Goal: Task Accomplishment & Management: Manage account settings

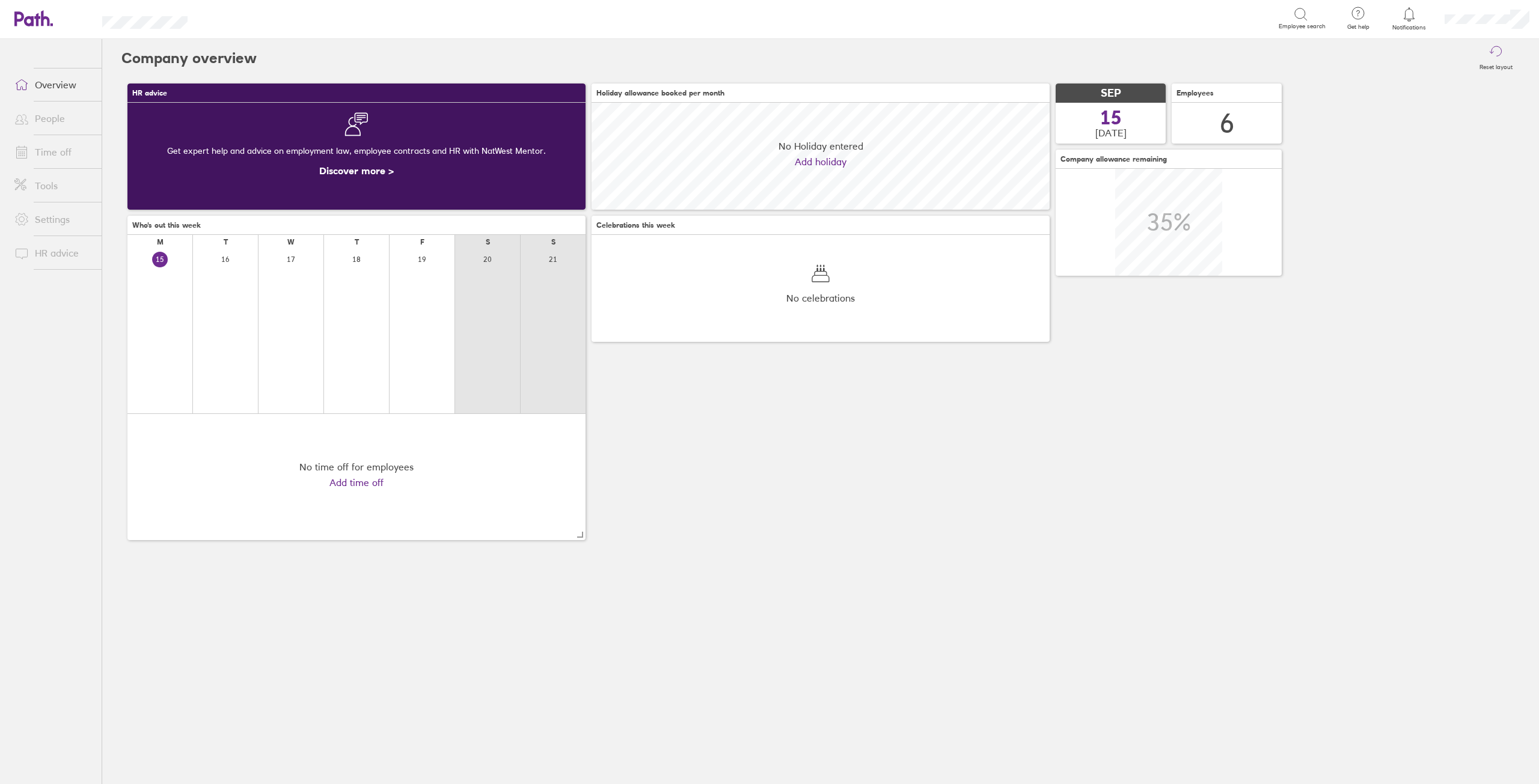
scroll to position [107, 458]
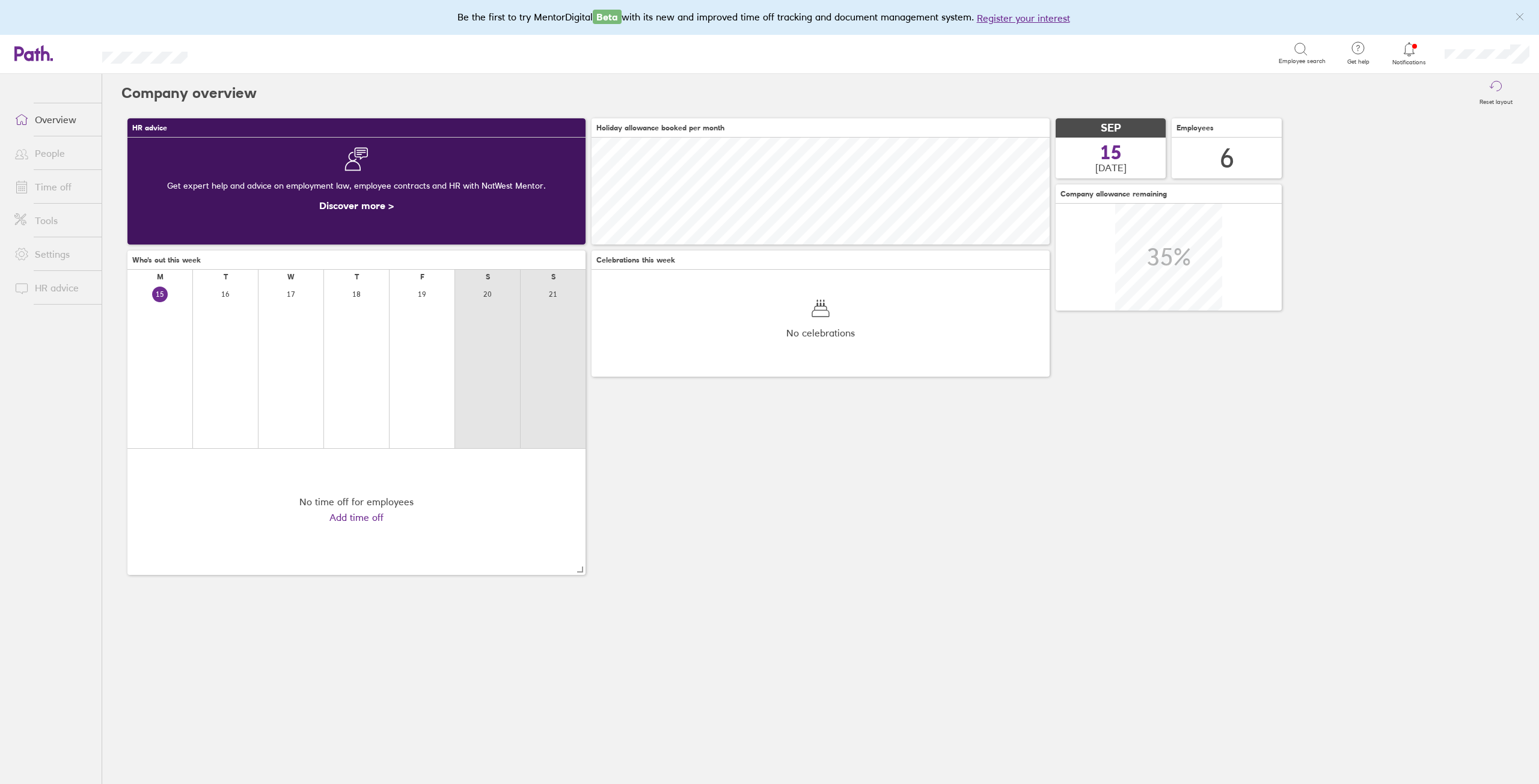
click at [1406, 44] on icon at bounding box center [1409, 49] width 10 height 13
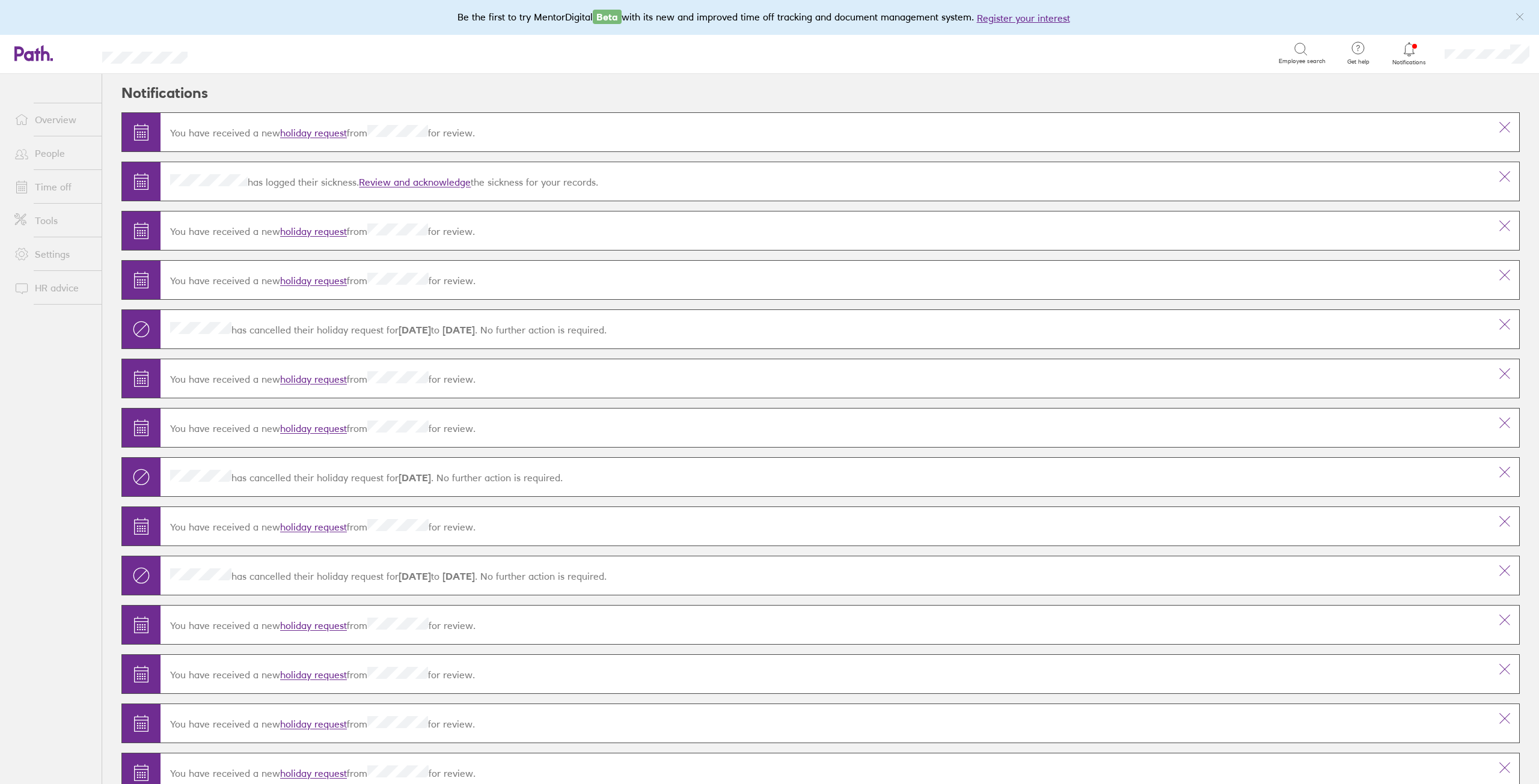
click at [288, 134] on link "holiday request" at bounding box center [313, 133] width 67 height 12
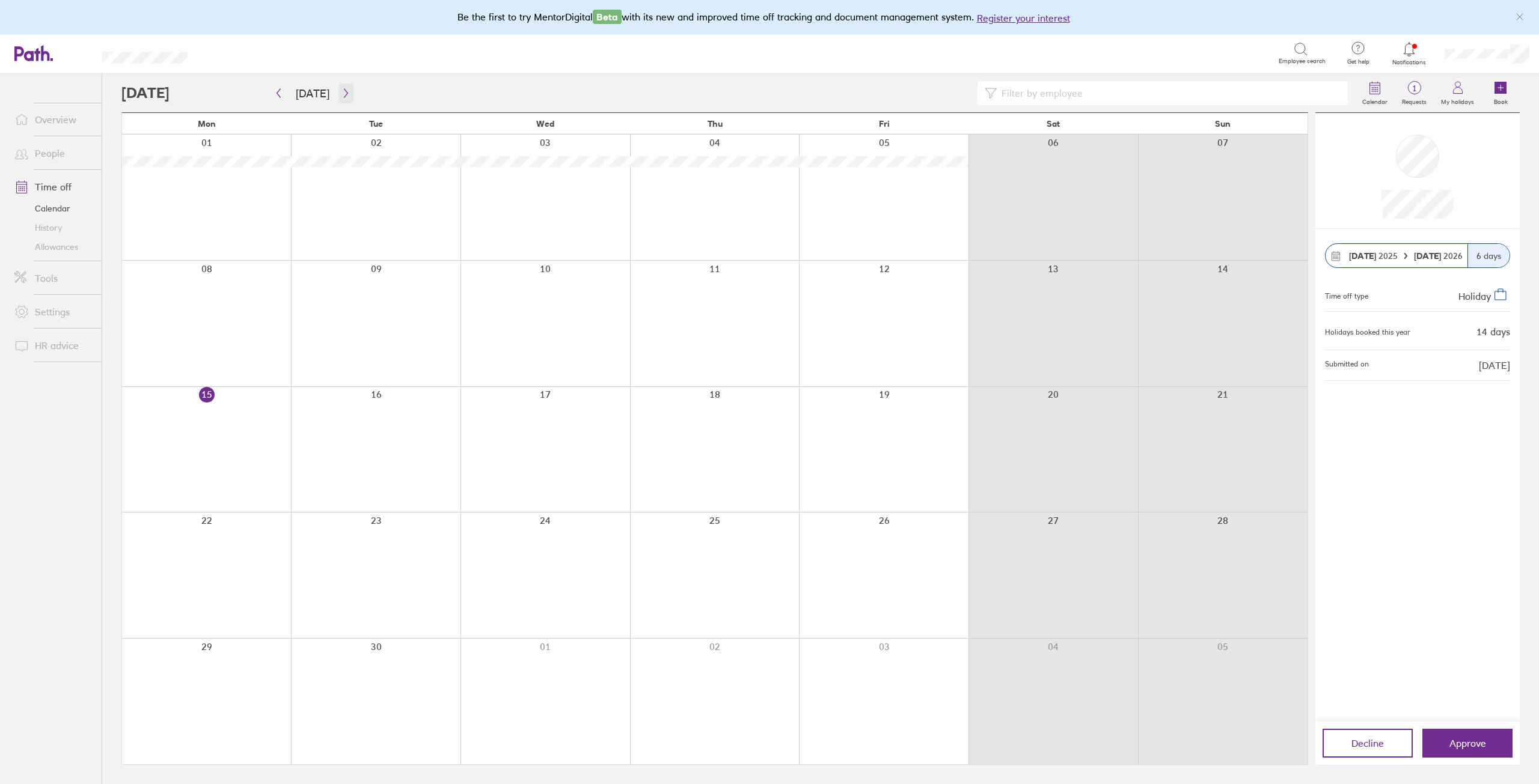
click at [339, 87] on button "button" at bounding box center [346, 93] width 15 height 20
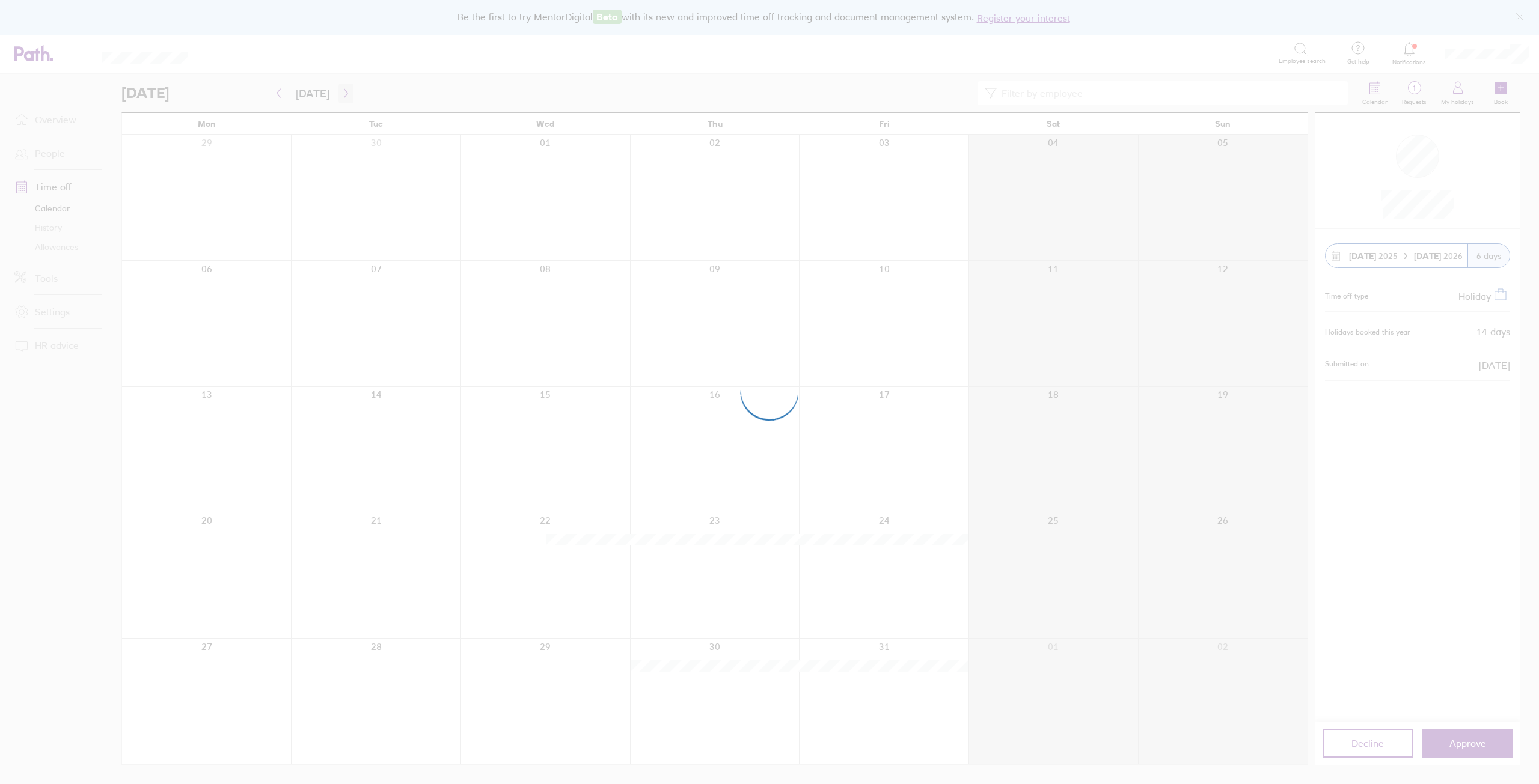
click at [336, 87] on div at bounding box center [769, 392] width 1539 height 784
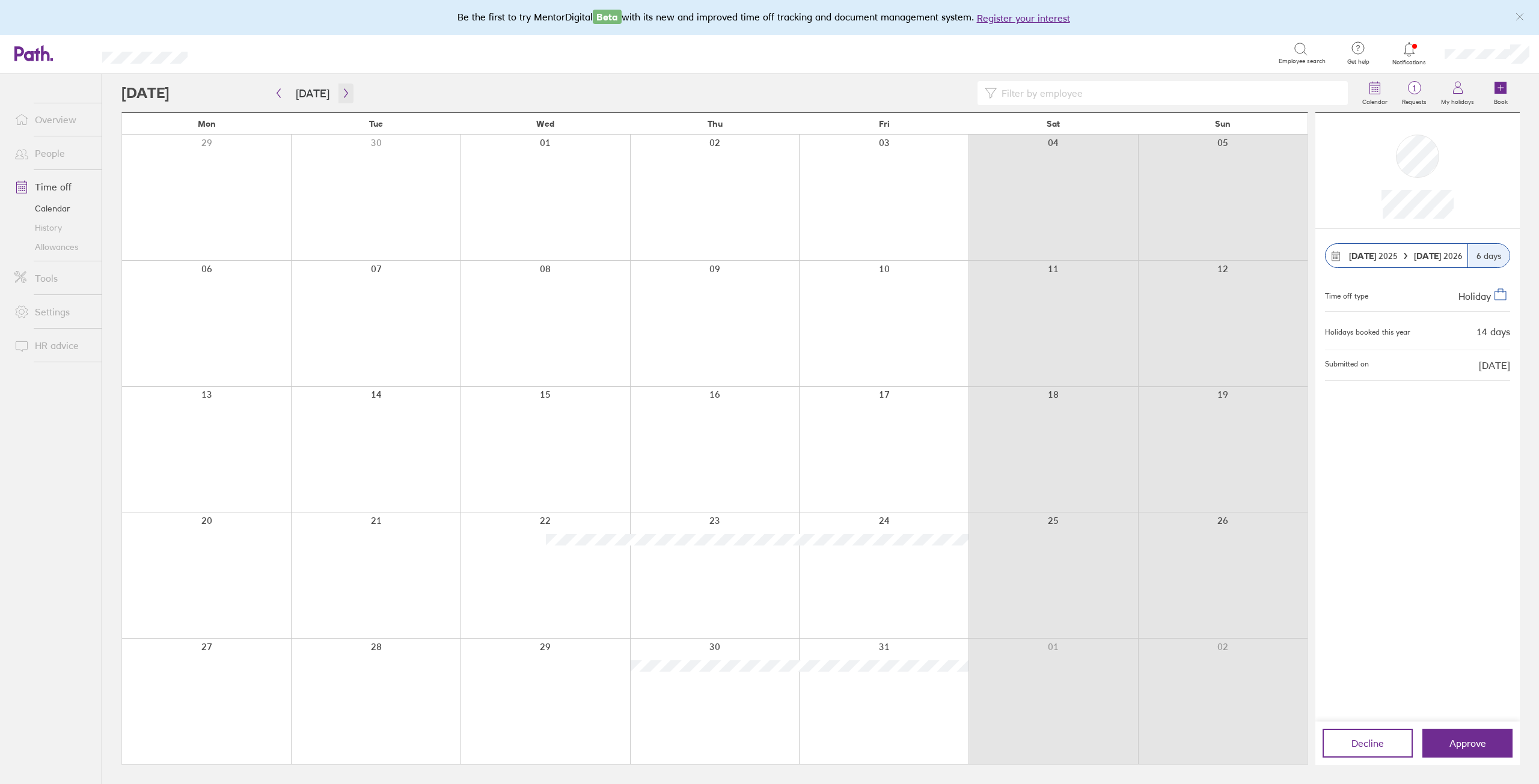
click at [342, 92] on icon "button" at bounding box center [346, 93] width 9 height 10
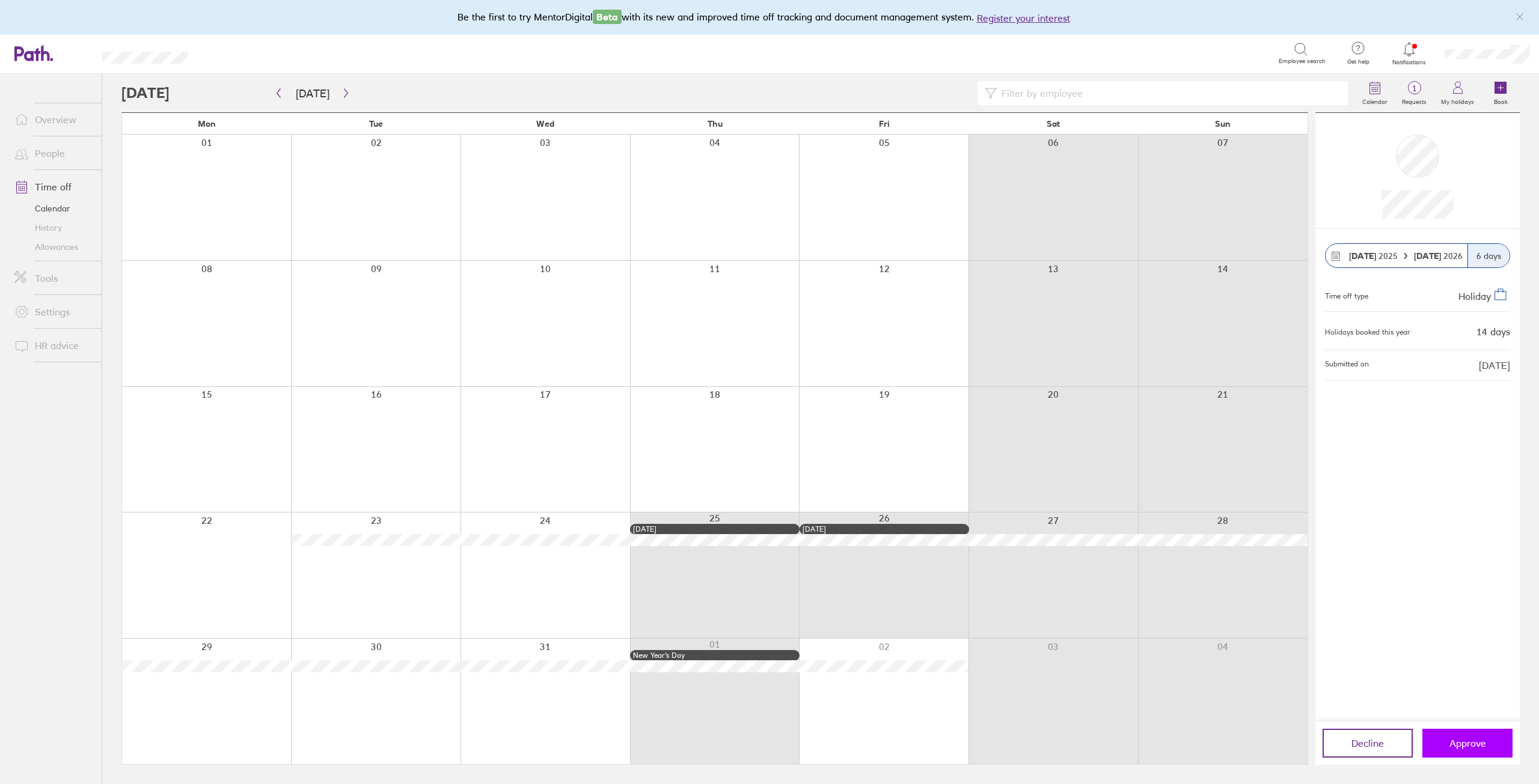
click at [1483, 742] on span "Approve" at bounding box center [1467, 744] width 37 height 10
